Goal: Navigation & Orientation: Find specific page/section

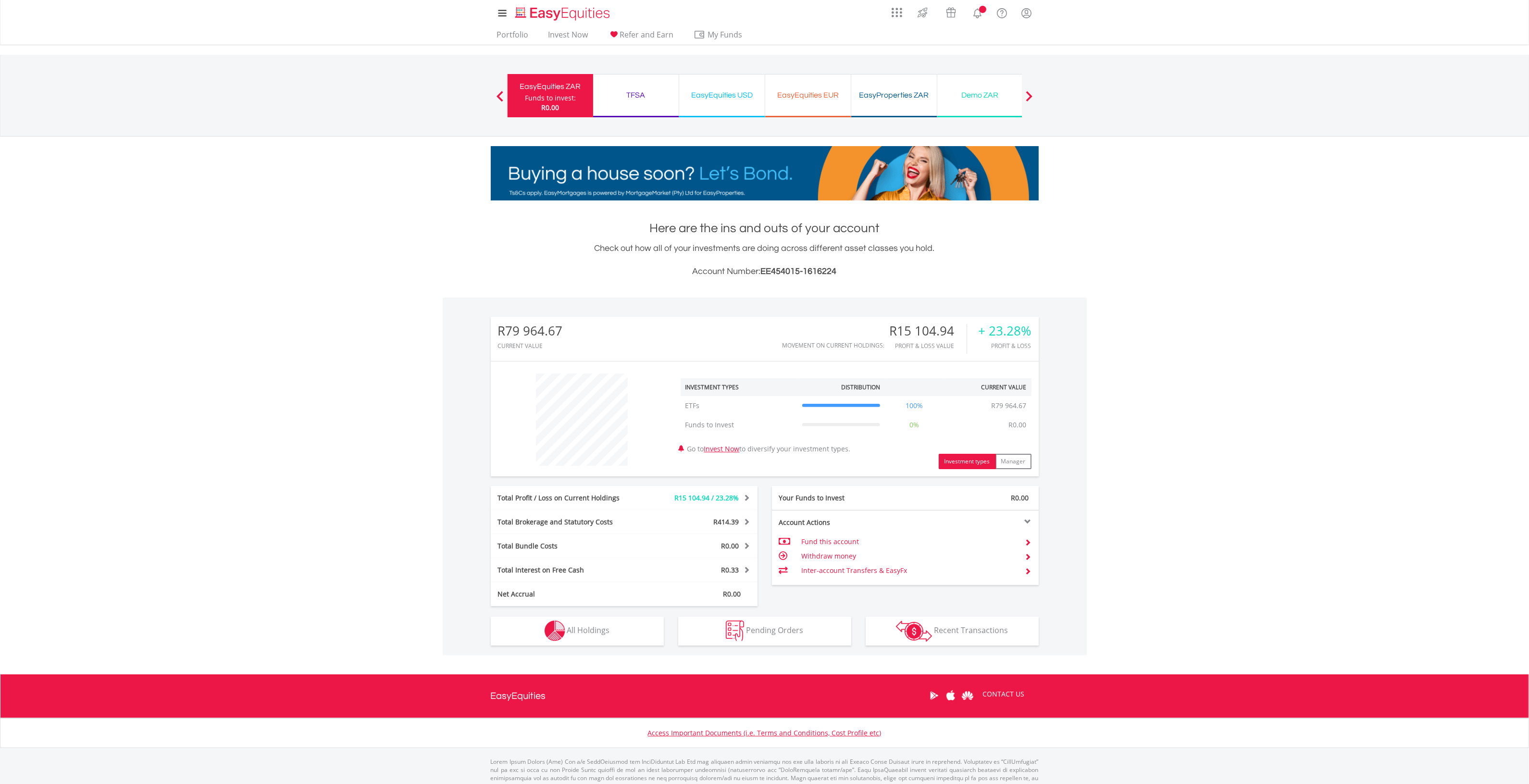
scroll to position [92, 183]
click at [618, 101] on div "TFSA" at bounding box center [636, 95] width 74 height 14
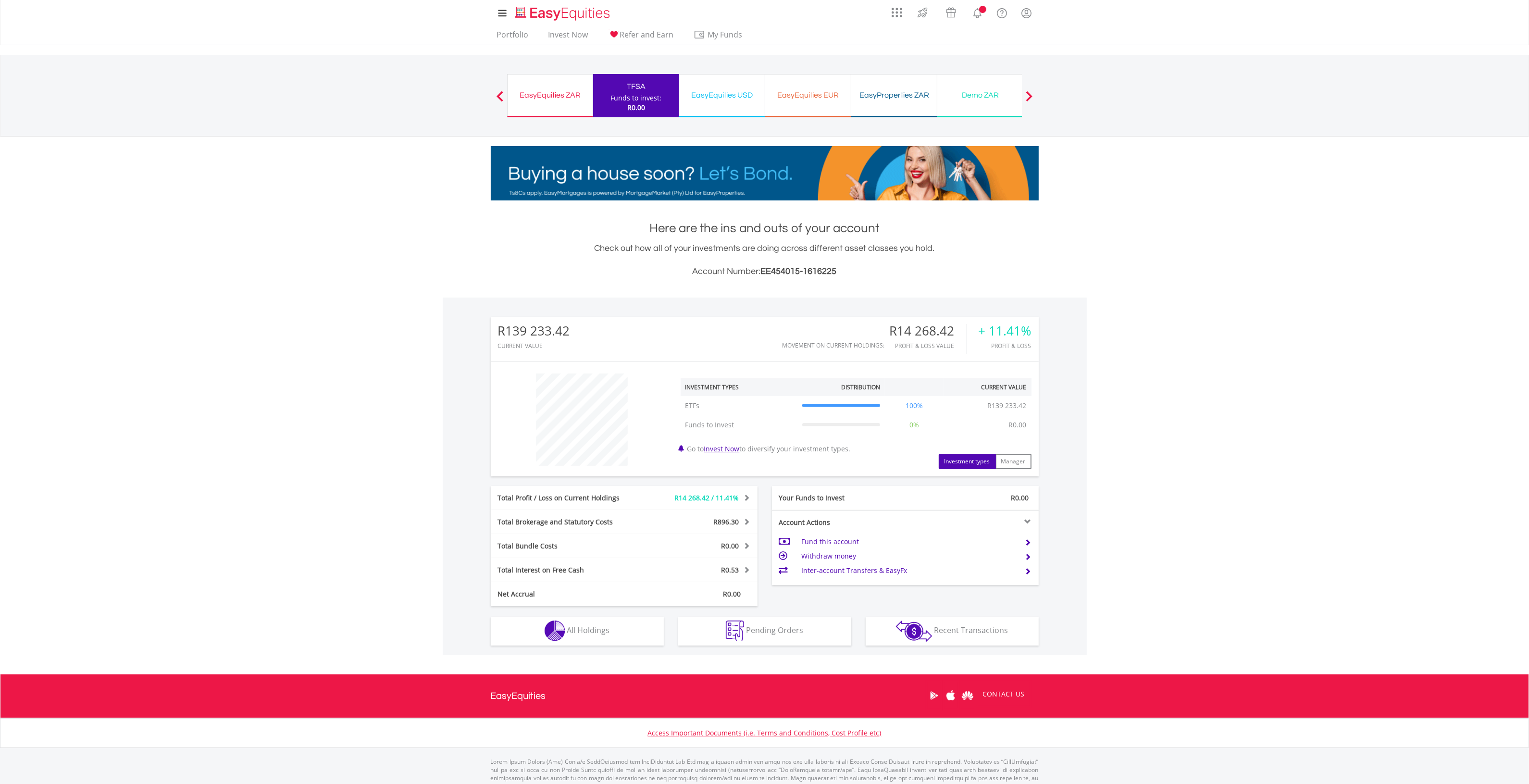
scroll to position [92, 183]
click at [550, 99] on div "EasyEquities ZAR" at bounding box center [550, 95] width 74 height 14
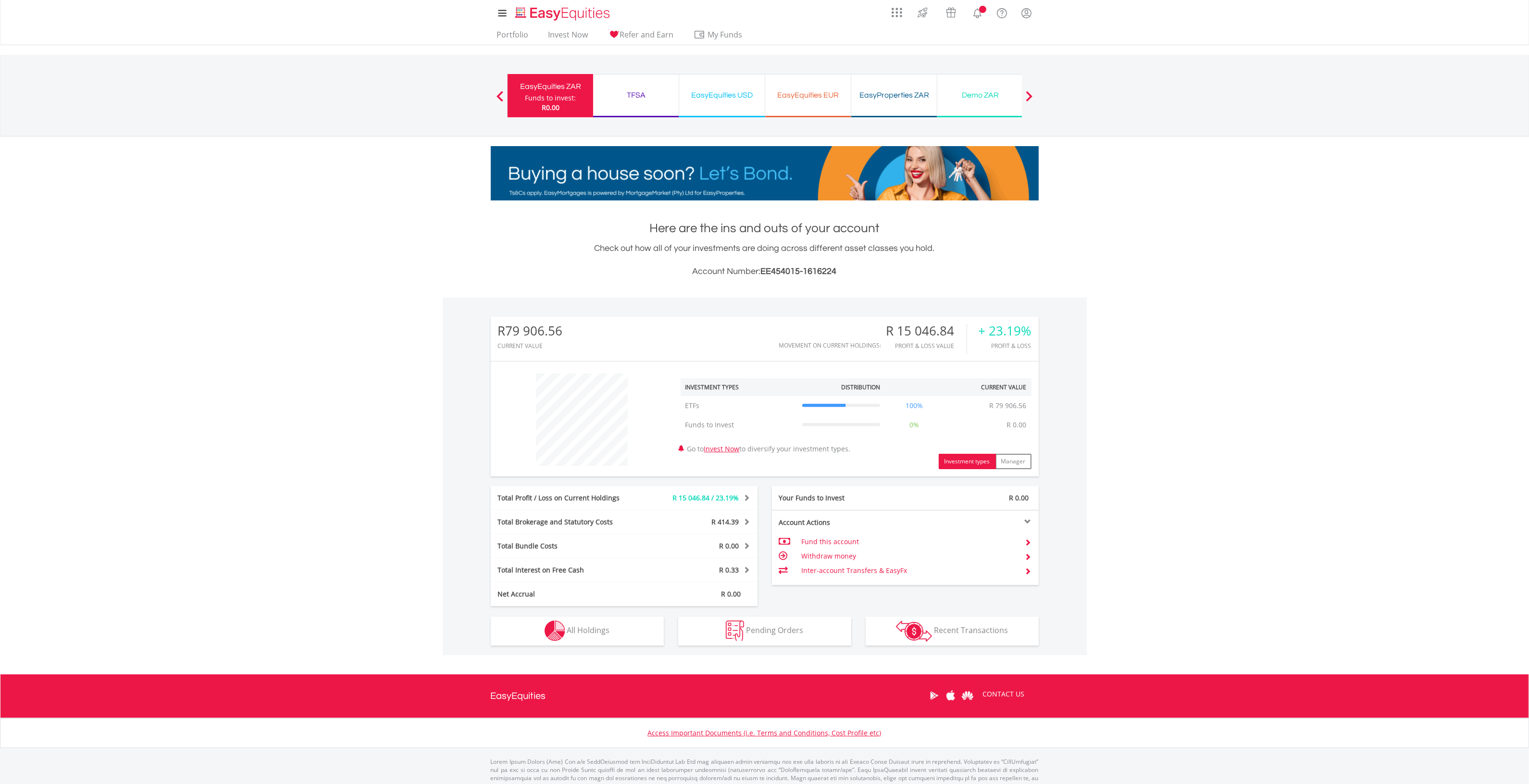
scroll to position [92, 183]
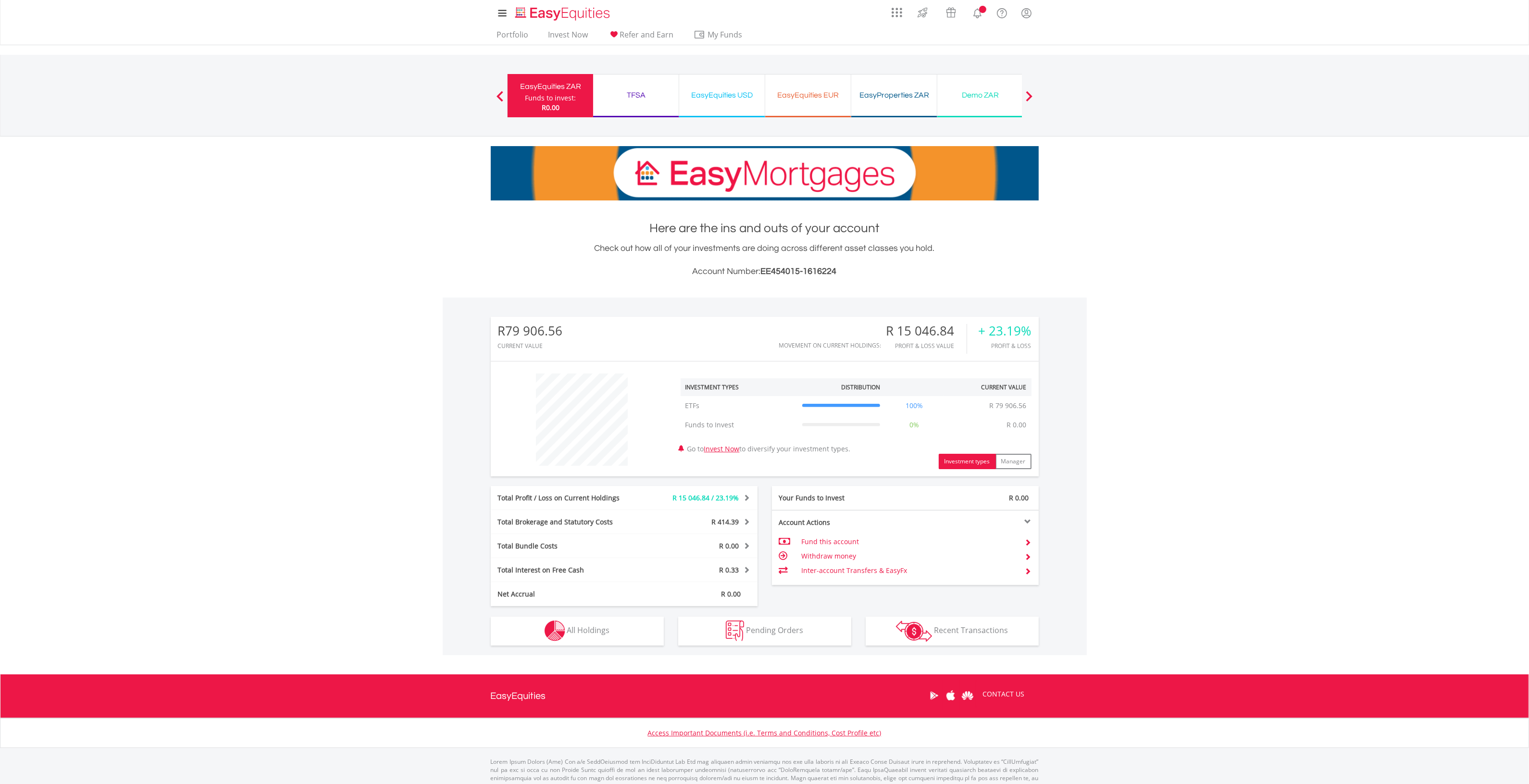
click at [337, 109] on nav "Previous EasyEquities ZAR Funds to invest: R0.00 TFSA Funds to invest: R0.00 Ea…" at bounding box center [764, 96] width 1529 height 82
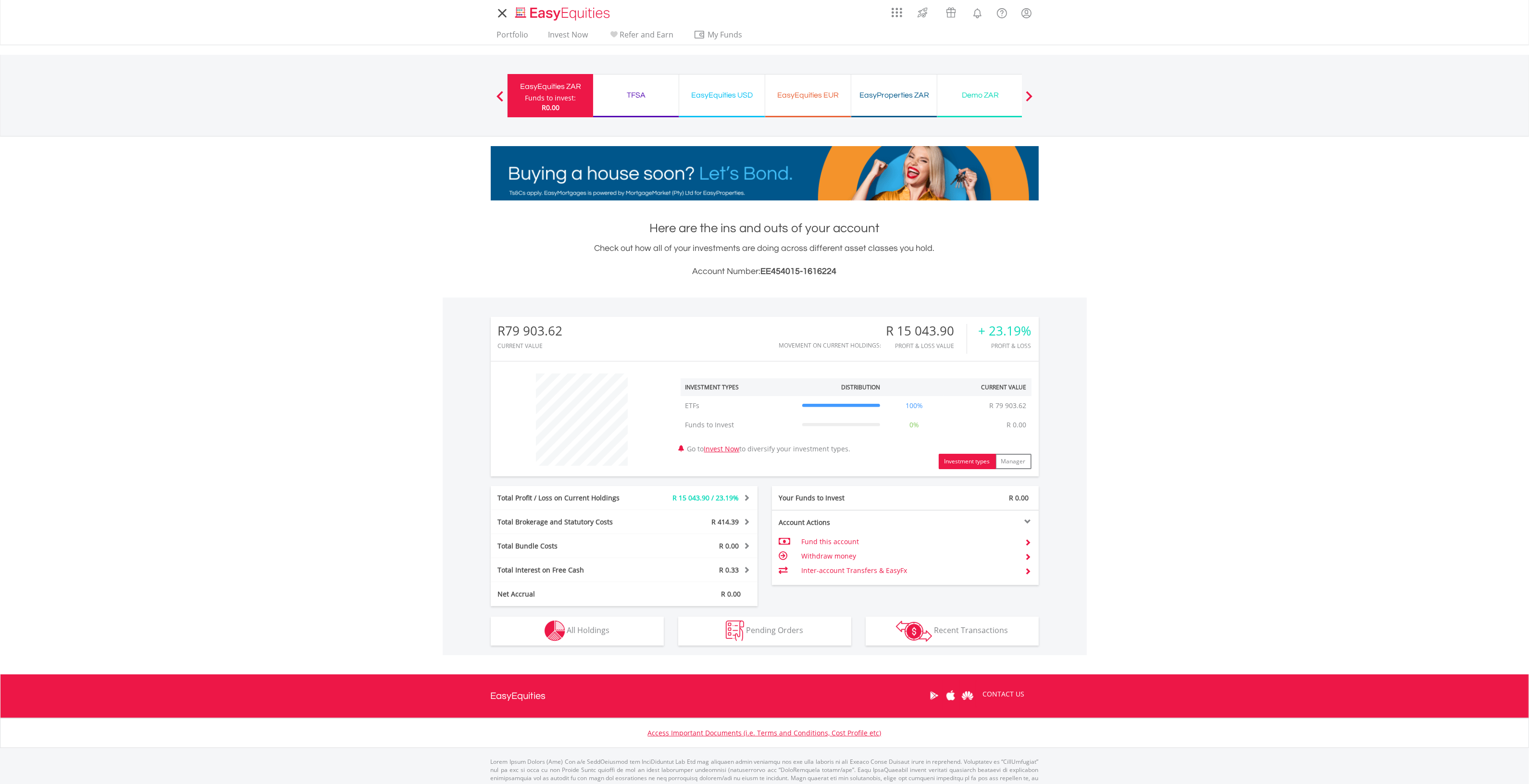
scroll to position [92, 183]
